Goal: Find contact information: Find contact information

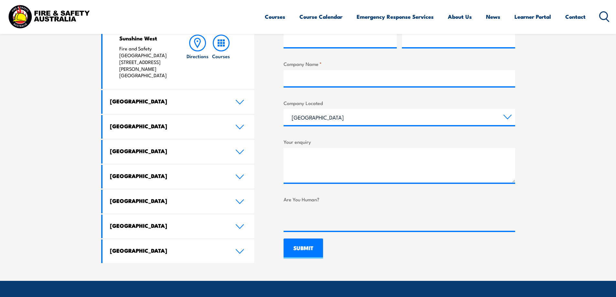
scroll to position [153, 0]
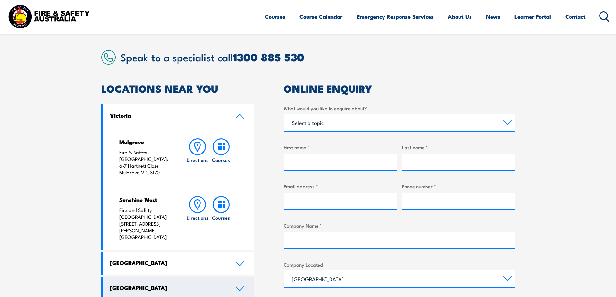
click at [243, 287] on icon at bounding box center [239, 289] width 7 height 4
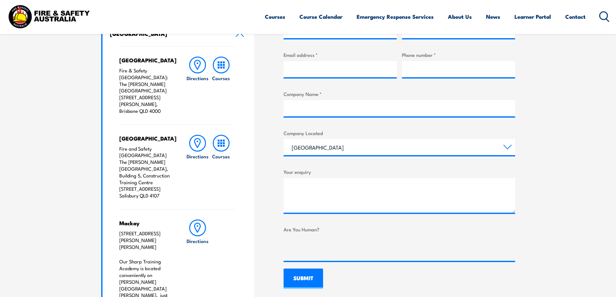
scroll to position [321, 0]
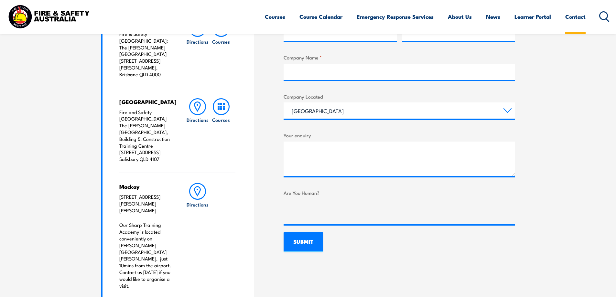
click at [570, 17] on link "Contact" at bounding box center [575, 16] width 20 height 17
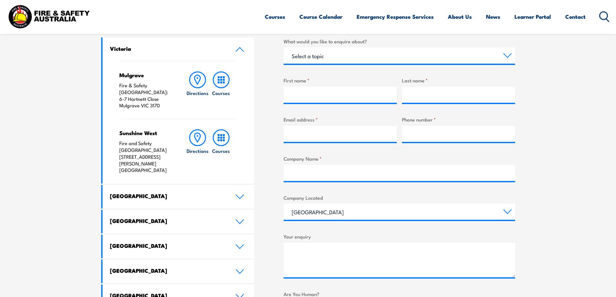
scroll to position [256, 0]
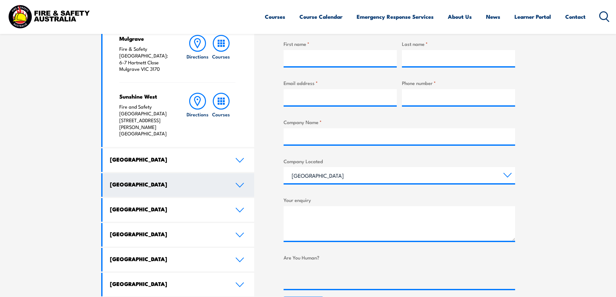
click at [236, 173] on link "[GEOGRAPHIC_DATA]" at bounding box center [179, 185] width 152 height 24
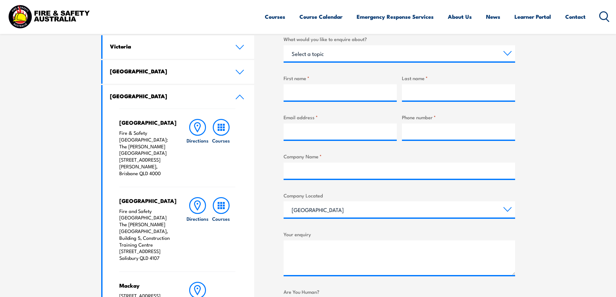
scroll to position [190, 0]
